Goal: Transaction & Acquisition: Book appointment/travel/reservation

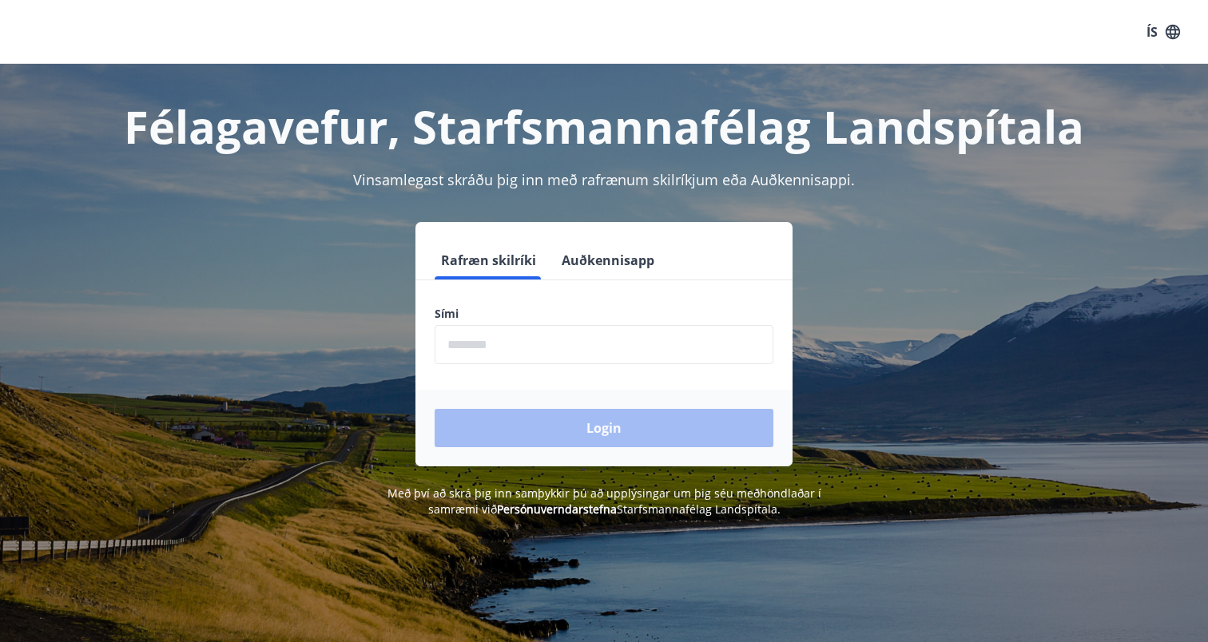
click at [552, 348] on input "phone" at bounding box center [604, 344] width 339 height 39
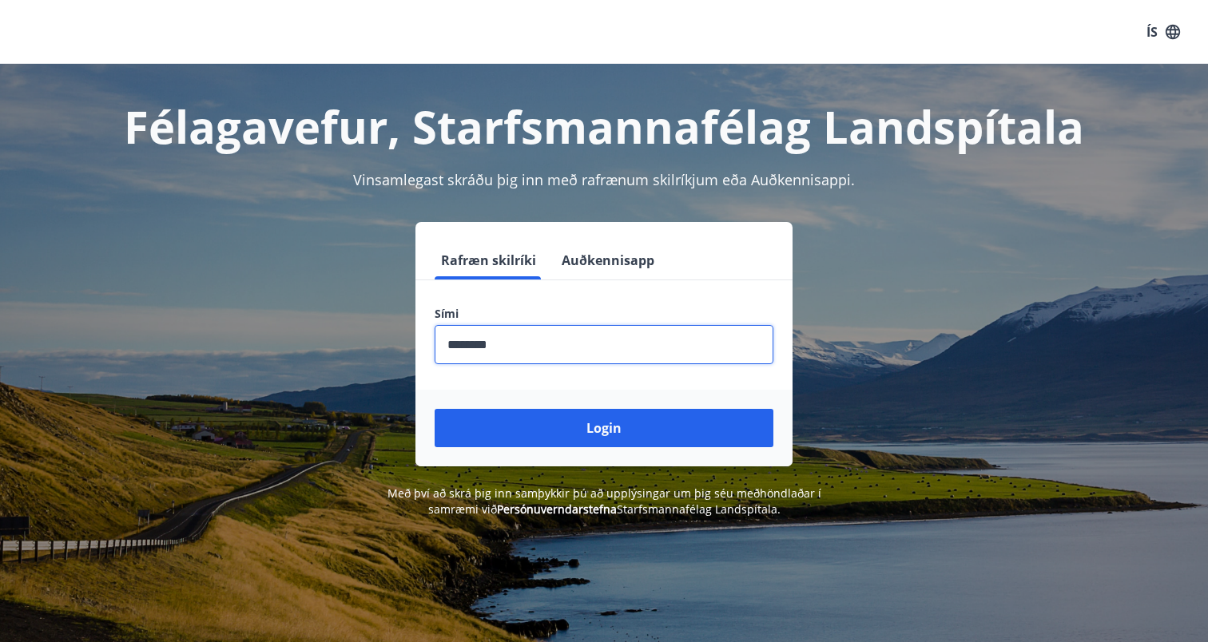
type input "********"
click at [604, 428] on button "Login" at bounding box center [604, 428] width 339 height 38
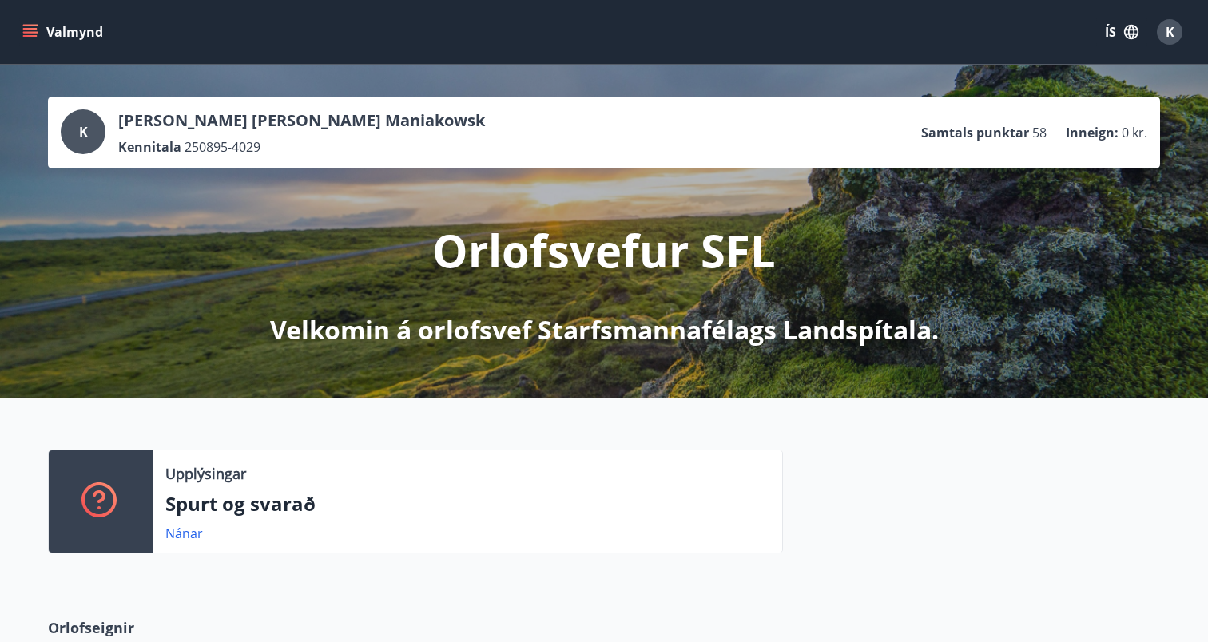
click at [28, 45] on button "Valmynd" at bounding box center [64, 32] width 90 height 29
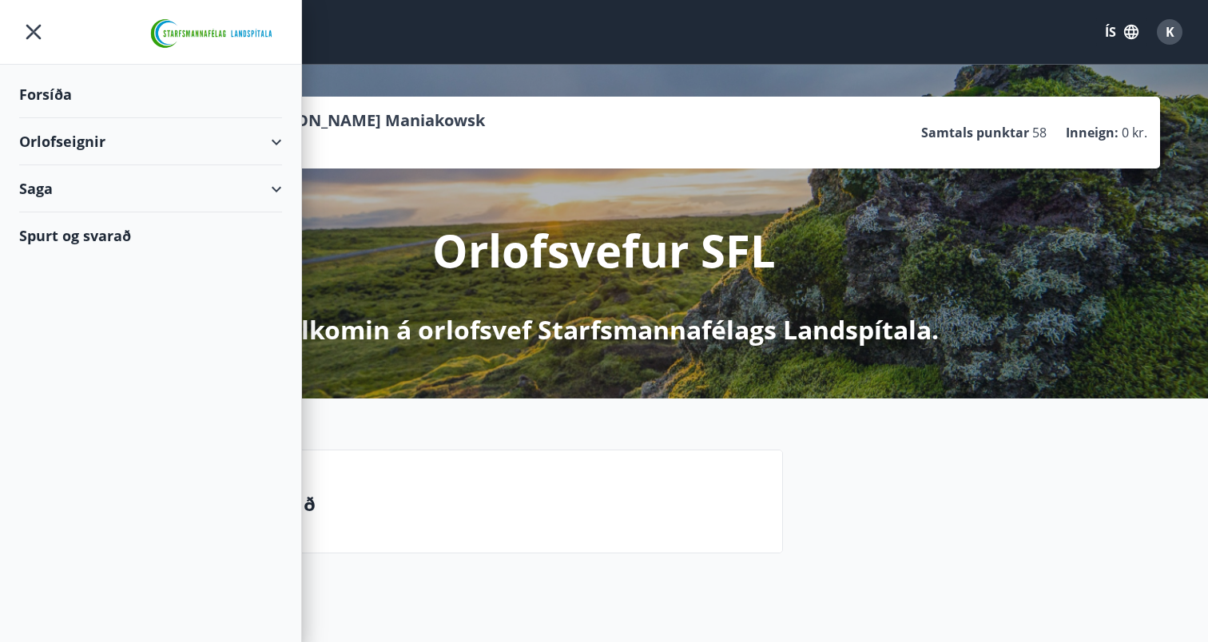
click at [116, 142] on div "Orlofseignir" at bounding box center [150, 141] width 263 height 47
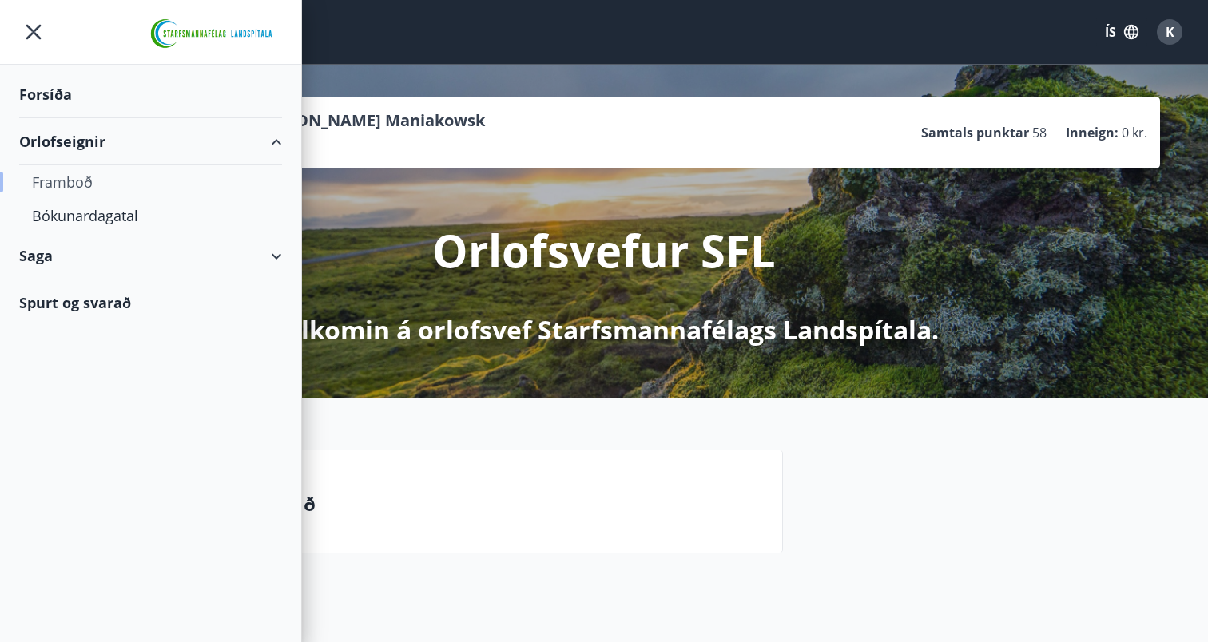
click at [77, 177] on div "Framboð" at bounding box center [150, 182] width 237 height 34
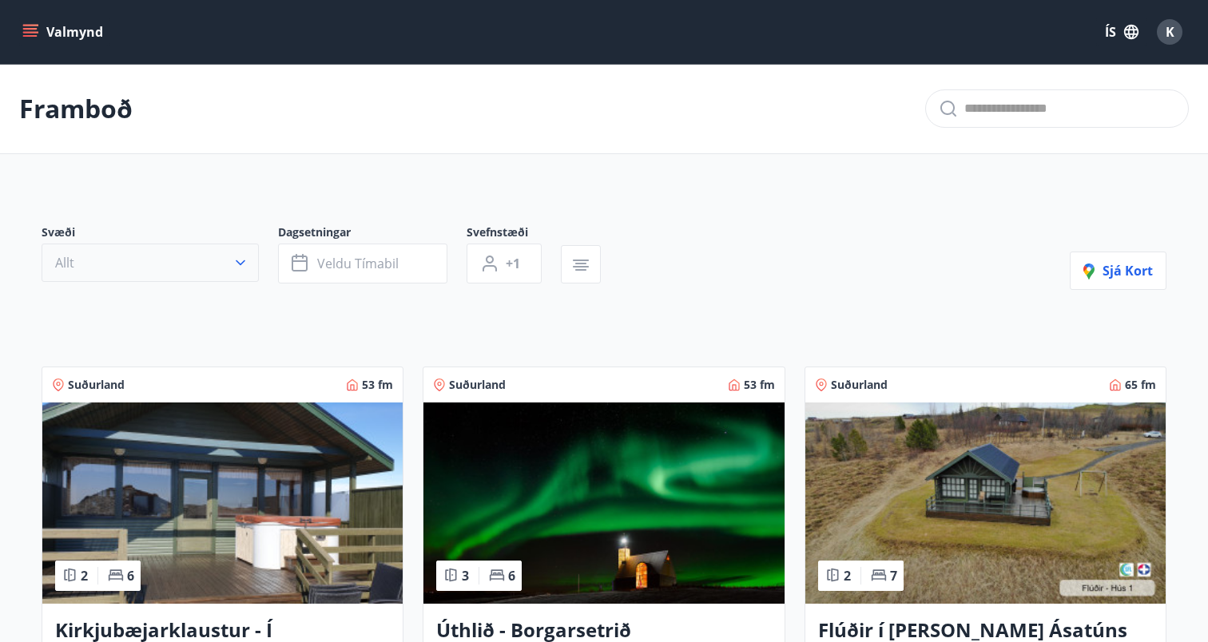
click at [182, 269] on button "Allt" at bounding box center [150, 263] width 217 height 38
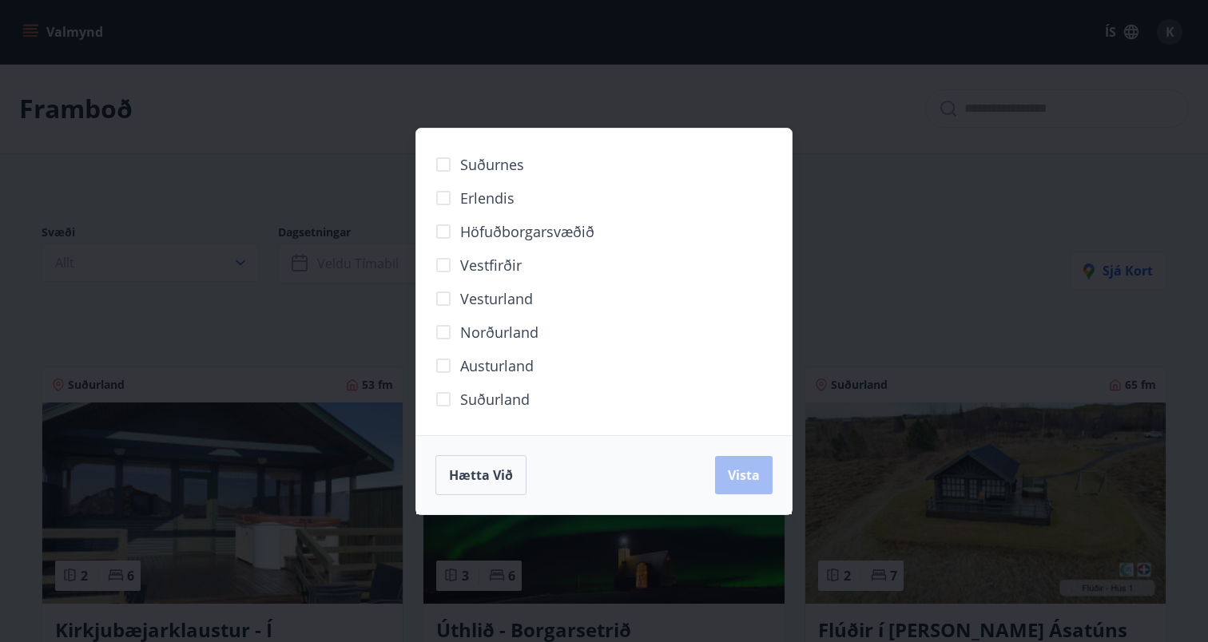
click at [467, 237] on span "Höfuðborgarsvæðið" at bounding box center [527, 231] width 134 height 21
click at [735, 477] on span "Vista" at bounding box center [744, 476] width 32 height 18
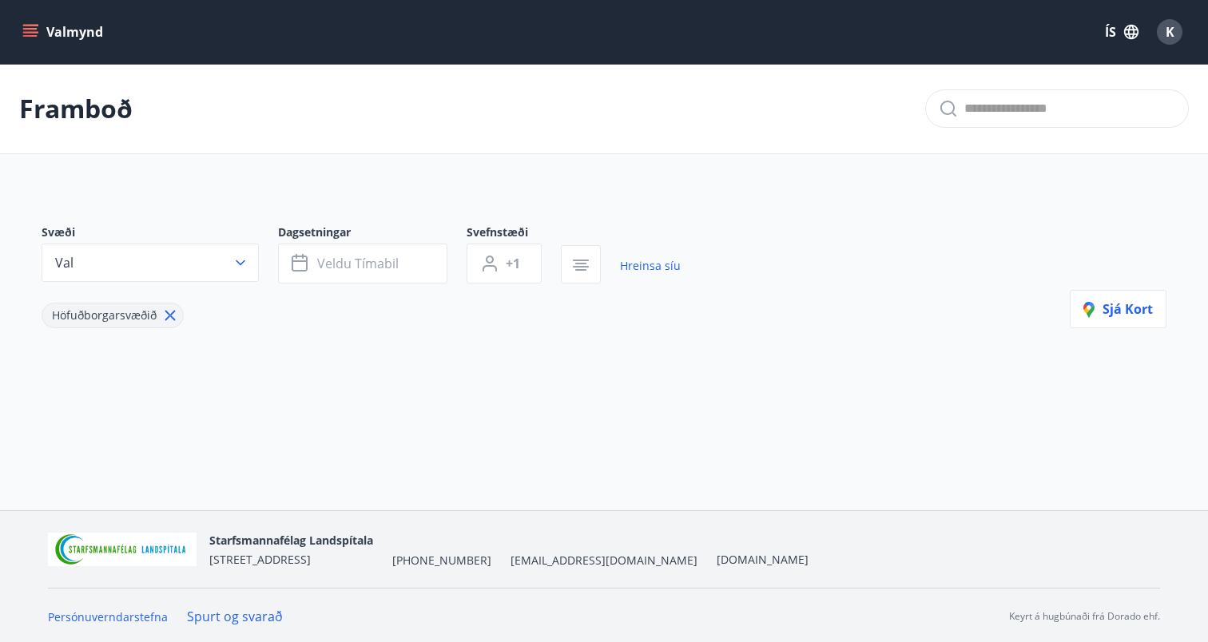
click at [173, 313] on icon at bounding box center [170, 316] width 18 height 18
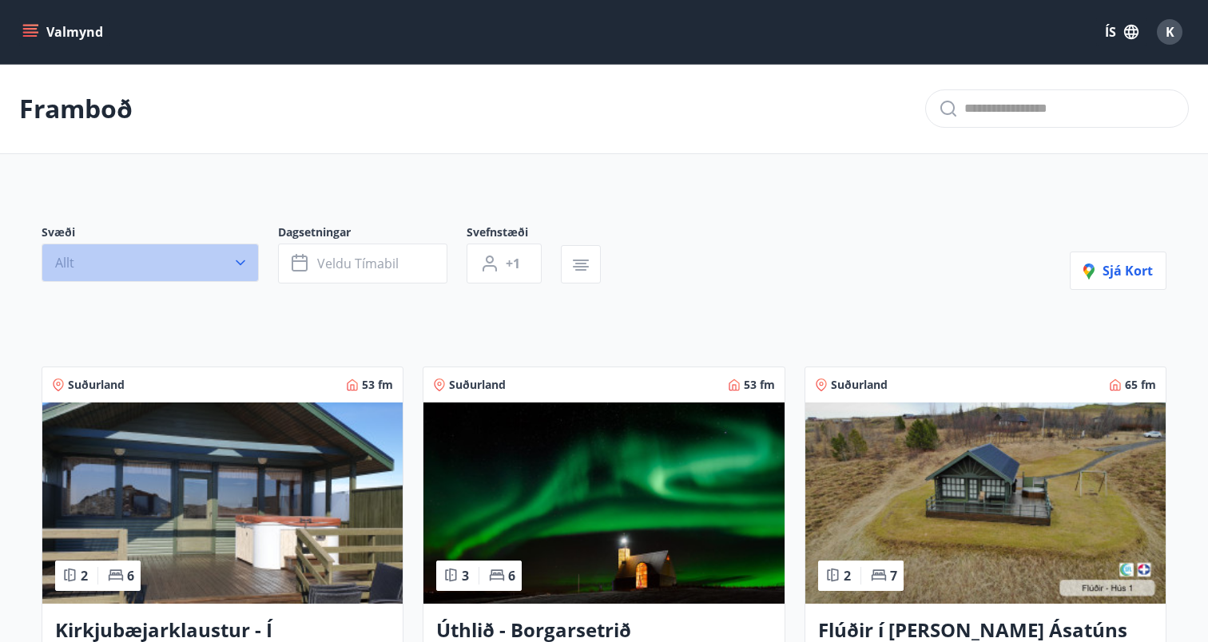
click at [173, 276] on button "Allt" at bounding box center [150, 263] width 217 height 38
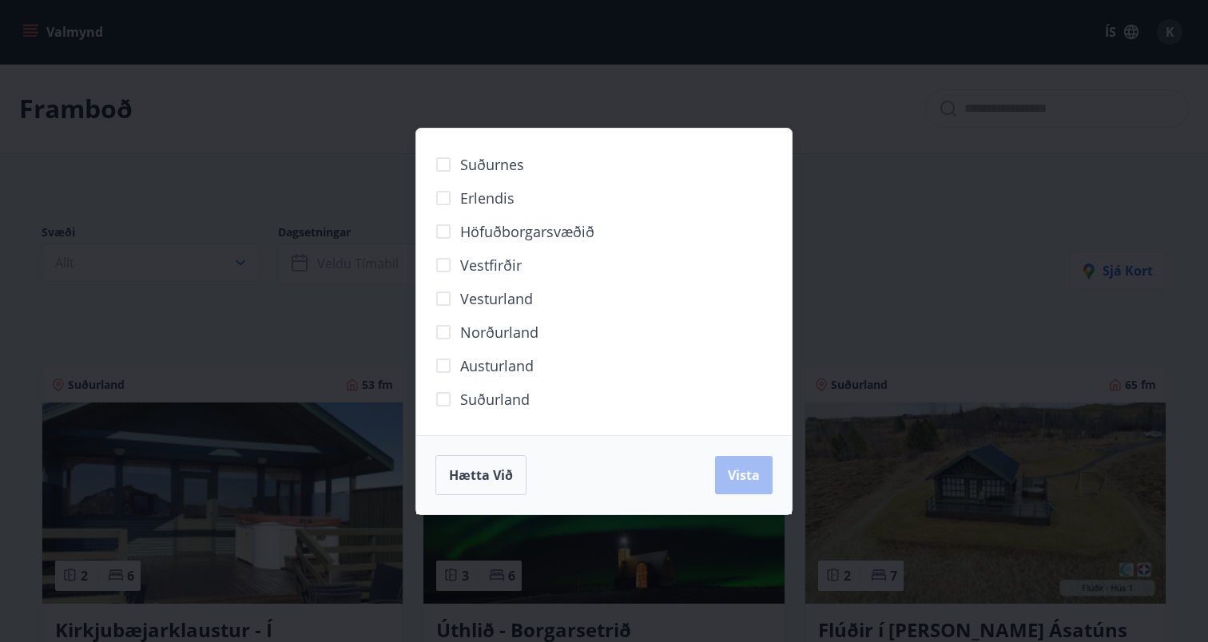
click at [485, 392] on span "Suðurland" at bounding box center [495, 399] width 70 height 21
click at [748, 472] on span "Vista" at bounding box center [744, 476] width 32 height 18
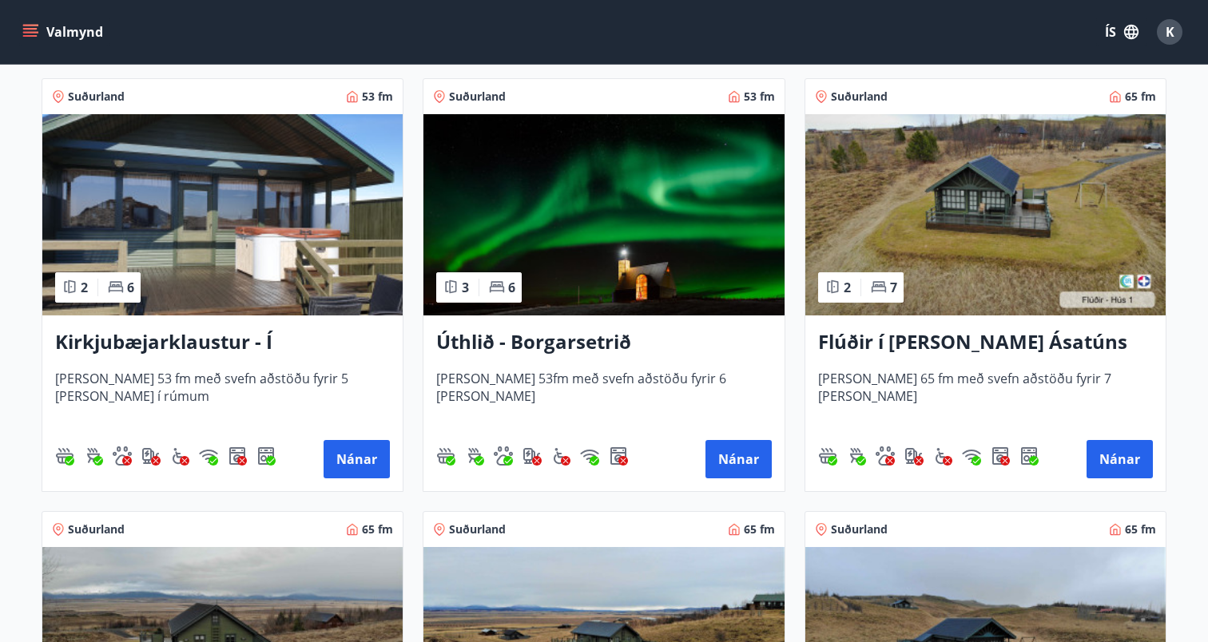
scroll to position [397, 0]
